Goal: Transaction & Acquisition: Purchase product/service

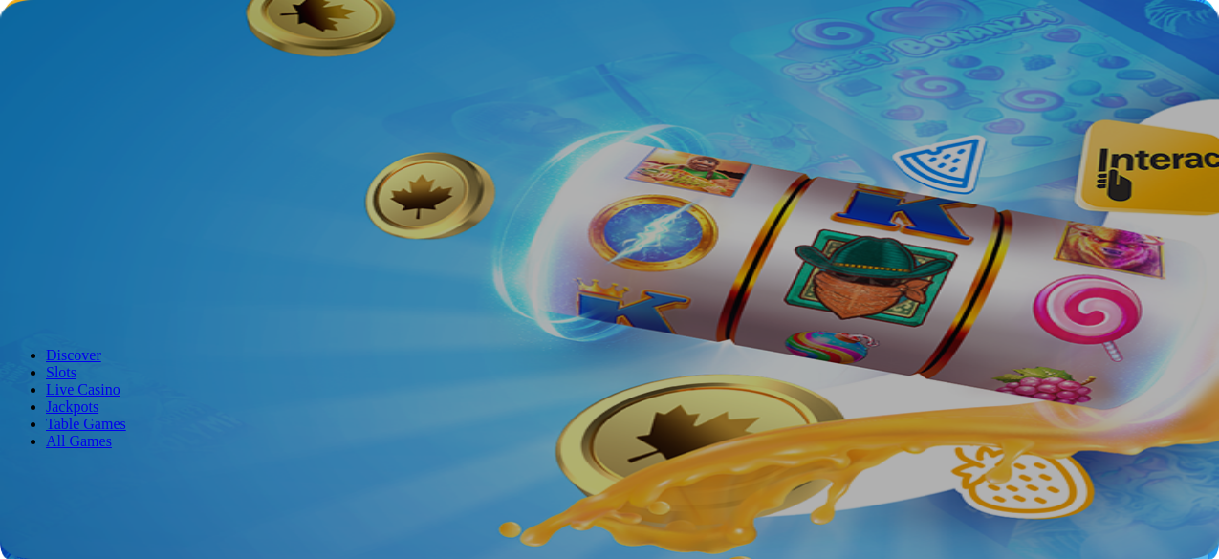
click at [118, 77] on span "Log in" at bounding box center [100, 69] width 34 height 14
type input "**********"
click at [58, 385] on button "Log In" at bounding box center [33, 395] width 51 height 20
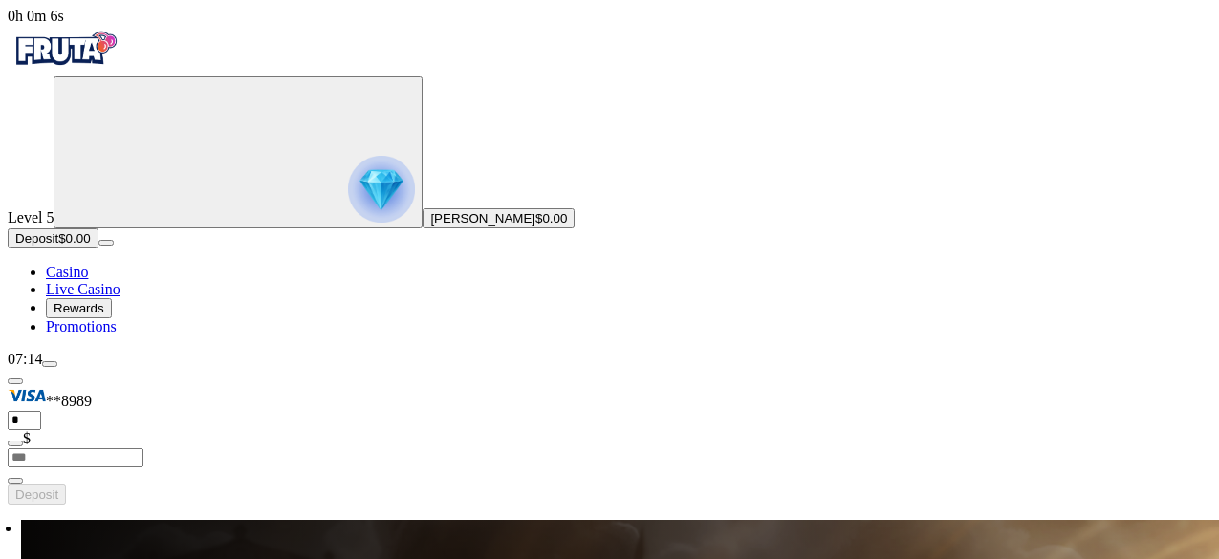
click at [58, 246] on span "Deposit" at bounding box center [36, 238] width 43 height 14
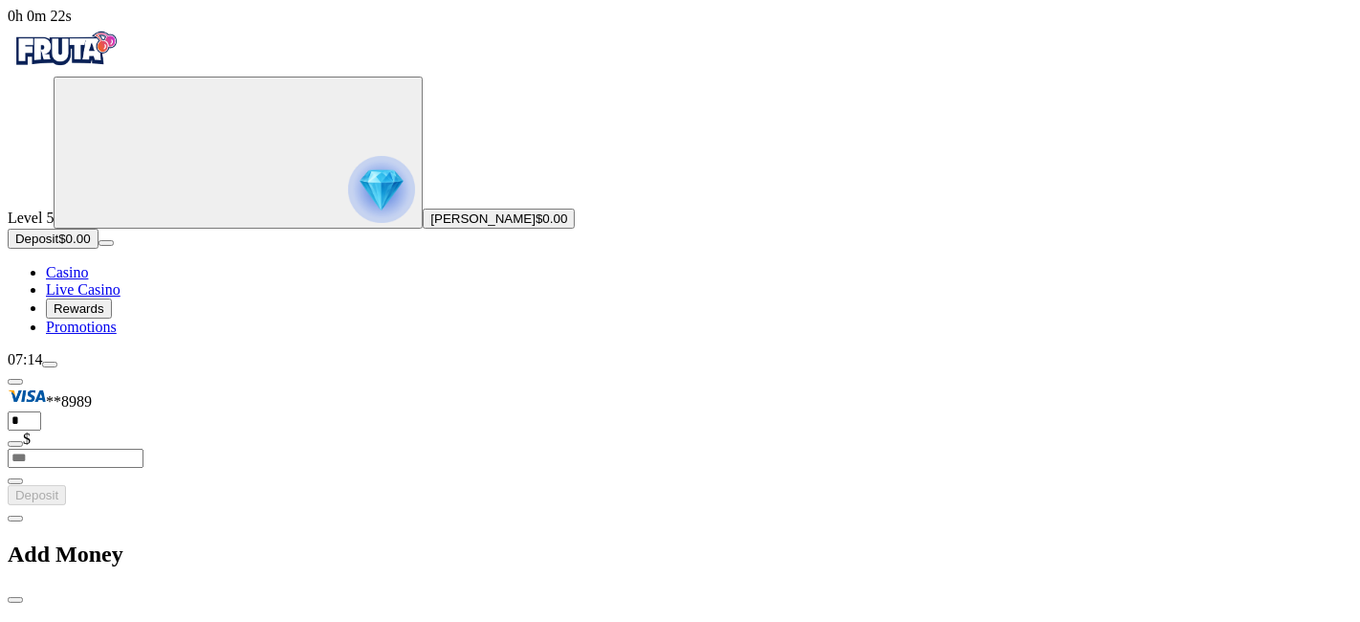
drag, startPoint x: 996, startPoint y: 55, endPoint x: 108, endPoint y: 533, distance: 1008.1
click at [104, 316] on span "Rewards" at bounding box center [79, 308] width 51 height 14
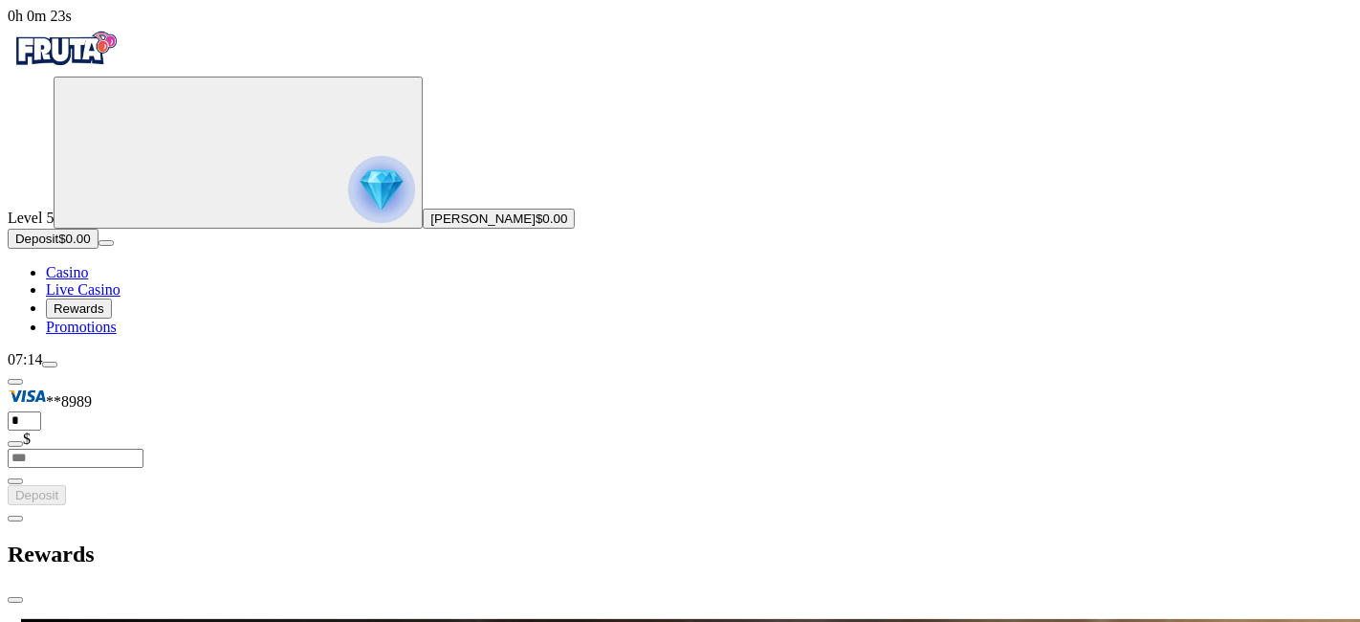
click at [104, 316] on span "Rewards" at bounding box center [79, 308] width 51 height 14
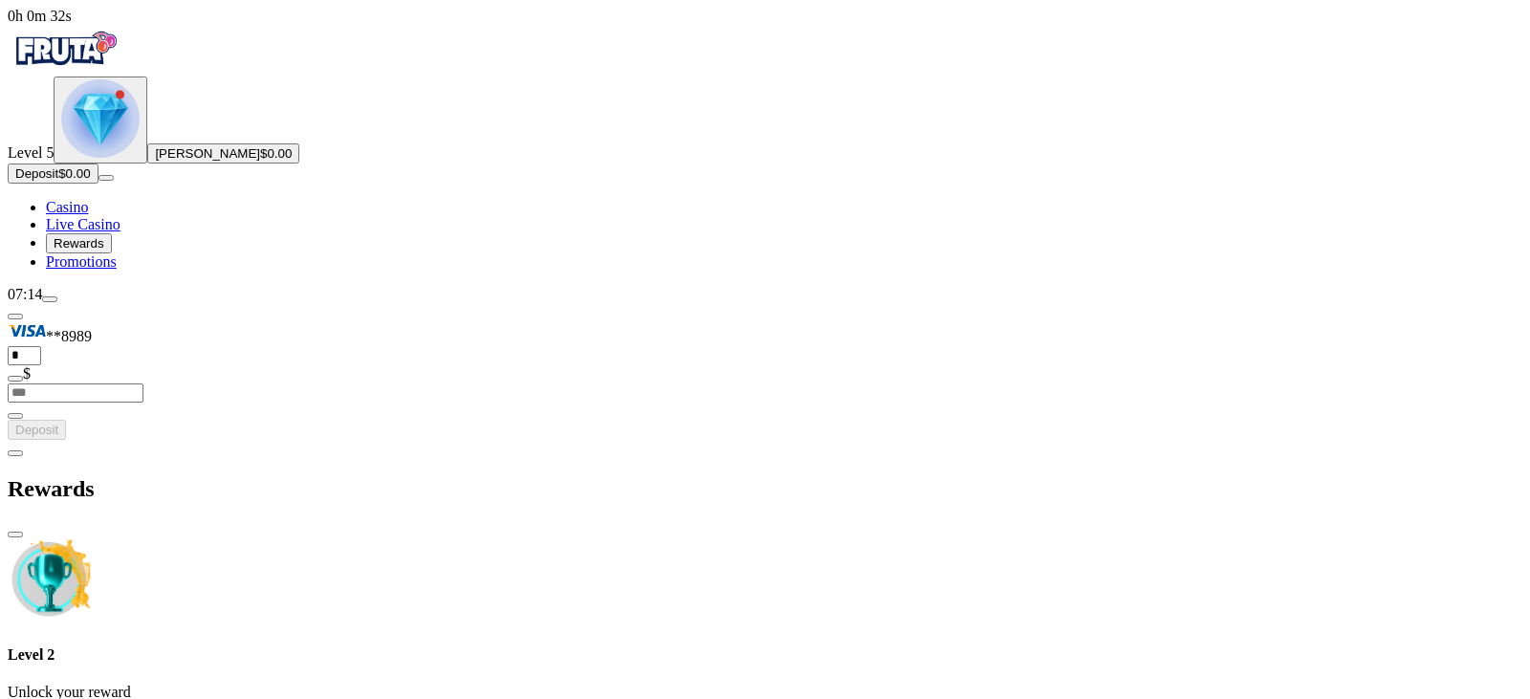
drag, startPoint x: 1186, startPoint y: 19, endPoint x: 113, endPoint y: 585, distance: 1213.2
click at [113, 270] on span "Promotions" at bounding box center [81, 261] width 71 height 16
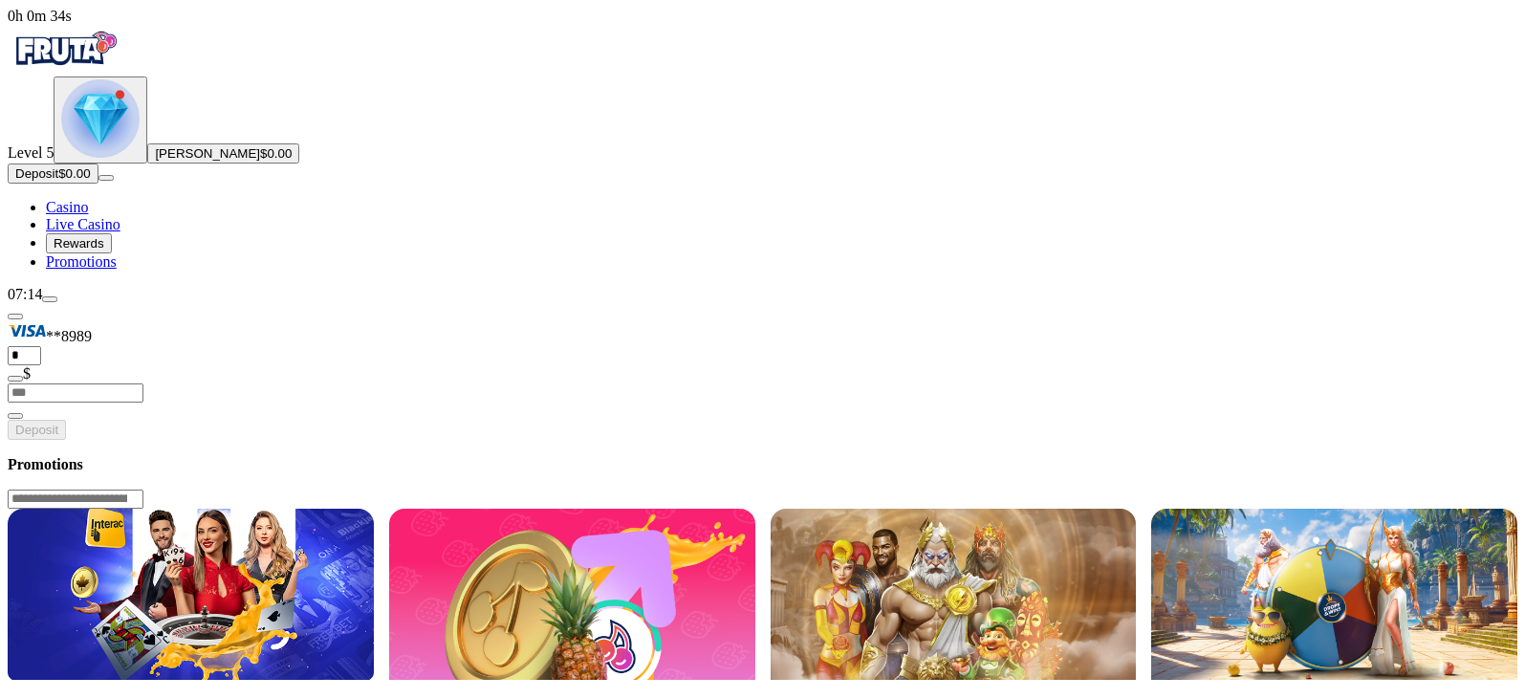
click at [113, 270] on span "Promotions" at bounding box center [81, 261] width 71 height 16
click at [104, 251] on span "Rewards" at bounding box center [79, 243] width 51 height 14
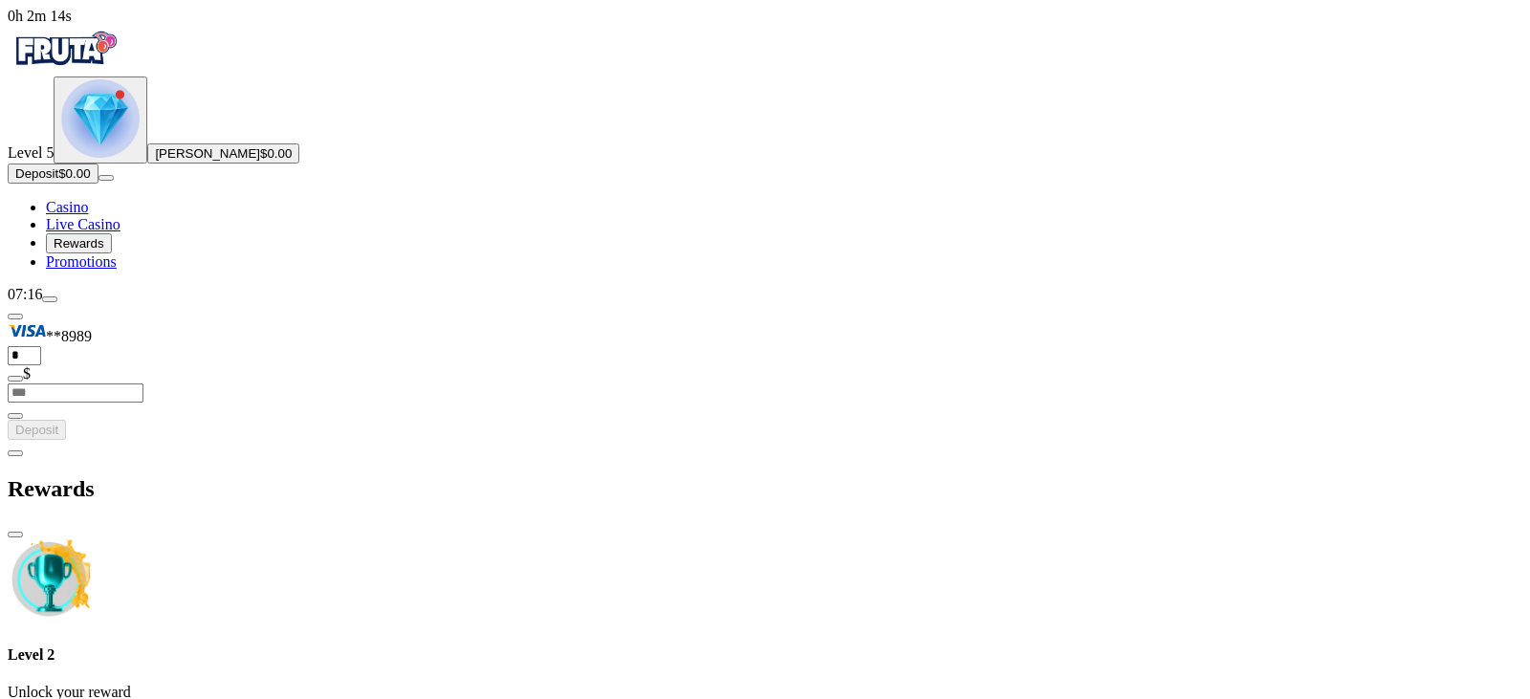
scroll to position [144, 0]
click at [99, 184] on button "Deposit $0.00" at bounding box center [53, 174] width 91 height 20
click at [15, 535] on span "close icon" at bounding box center [15, 535] width 0 height 0
